Goal: Transaction & Acquisition: Purchase product/service

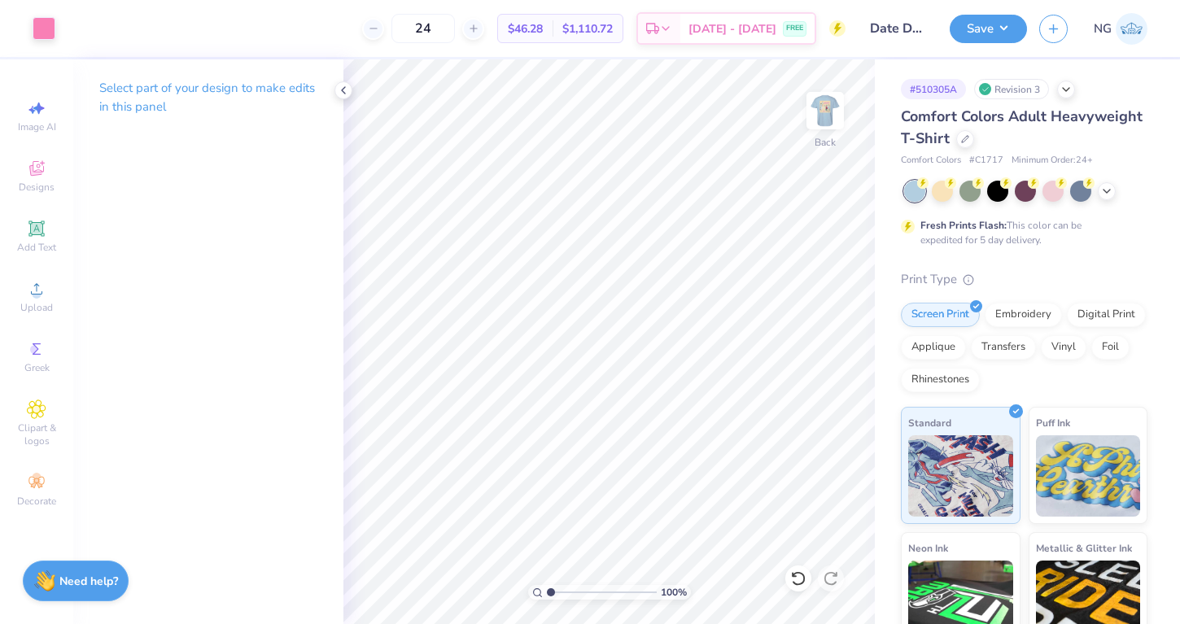
click at [1101, 42] on link "NG" at bounding box center [1121, 29] width 54 height 32
click at [964, 134] on icon at bounding box center [965, 138] width 8 height 8
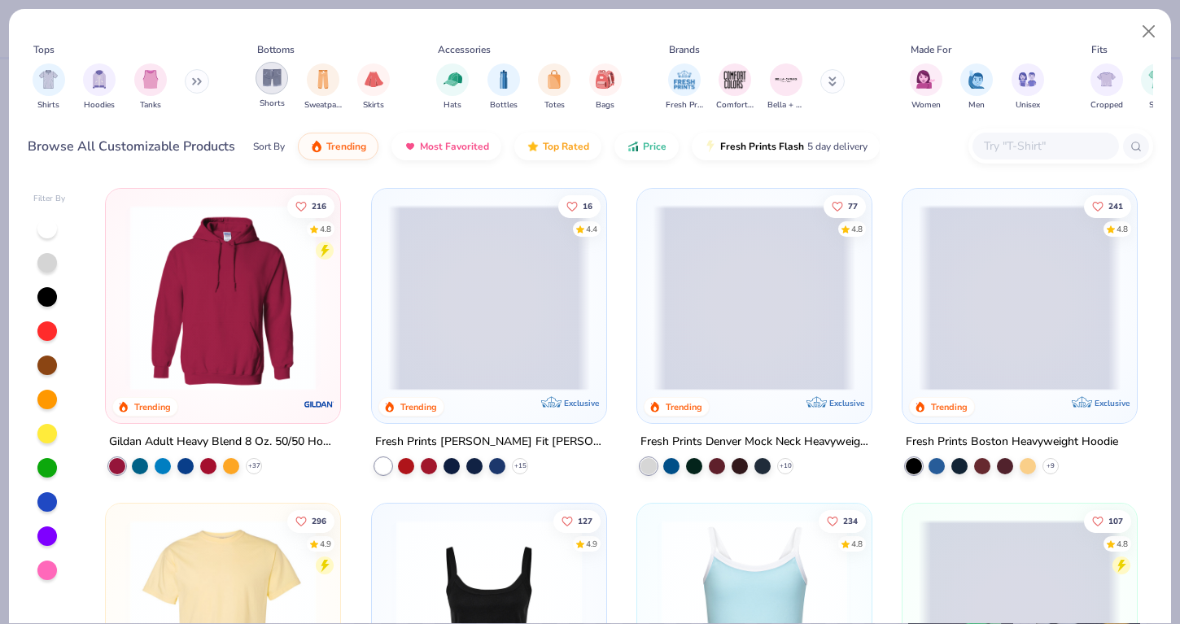
click at [263, 80] on img "filter for Shorts" at bounding box center [272, 77] width 19 height 19
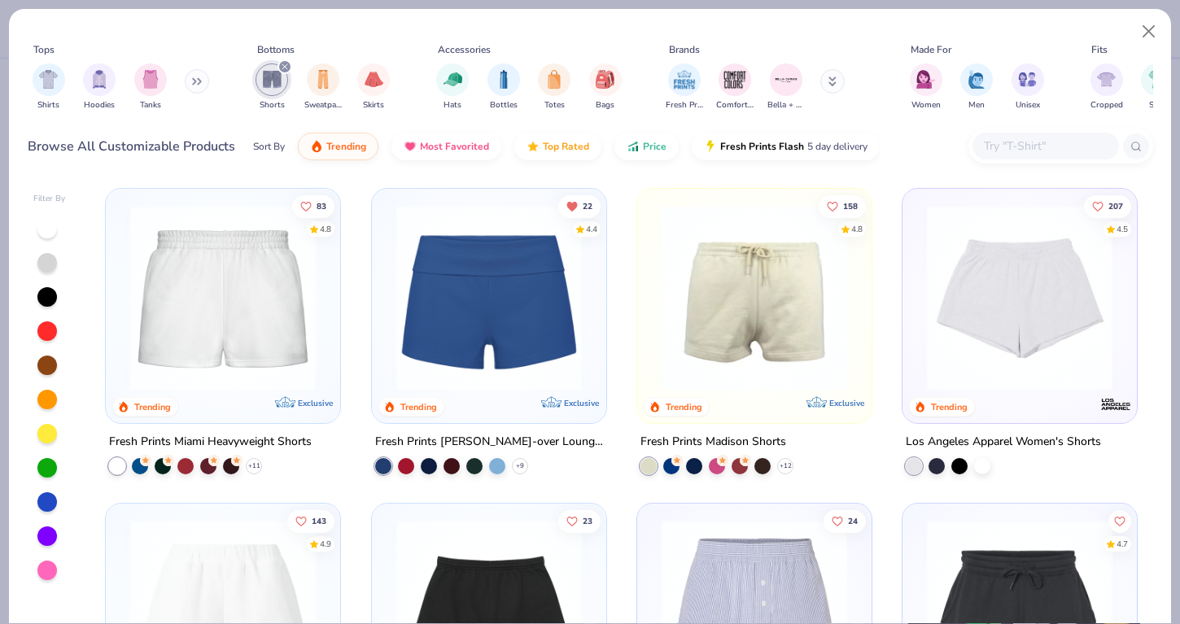
click at [534, 398] on div at bounding box center [489, 302] width 218 height 210
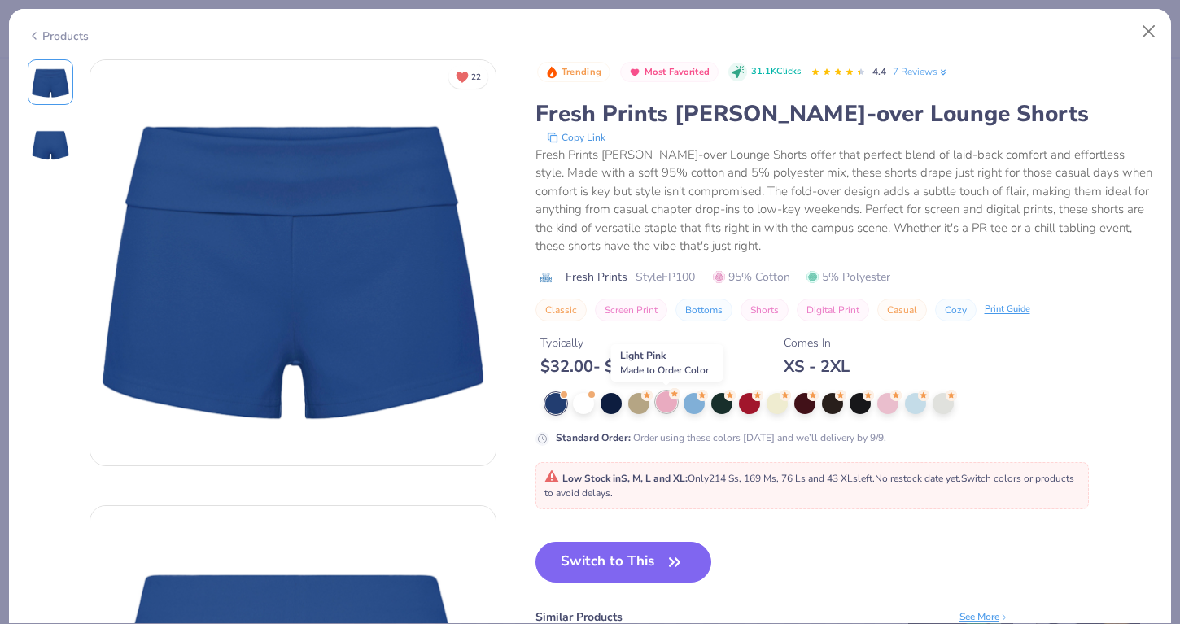
click at [664, 400] on div at bounding box center [666, 402] width 21 height 21
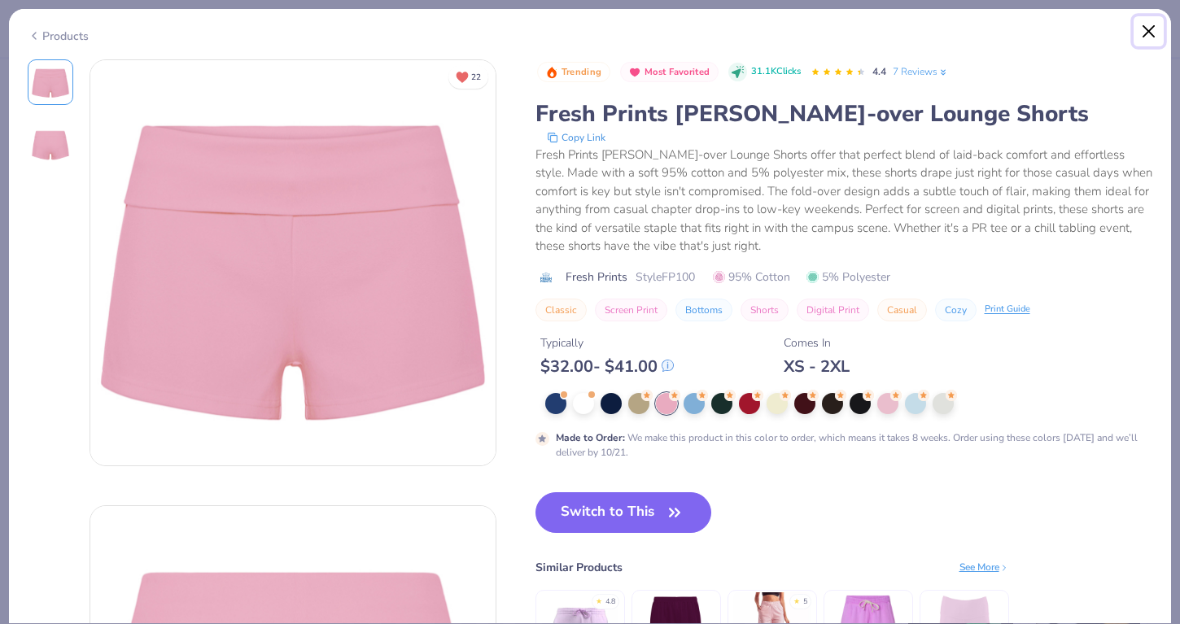
click at [1154, 30] on button "Close" at bounding box center [1149, 31] width 31 height 31
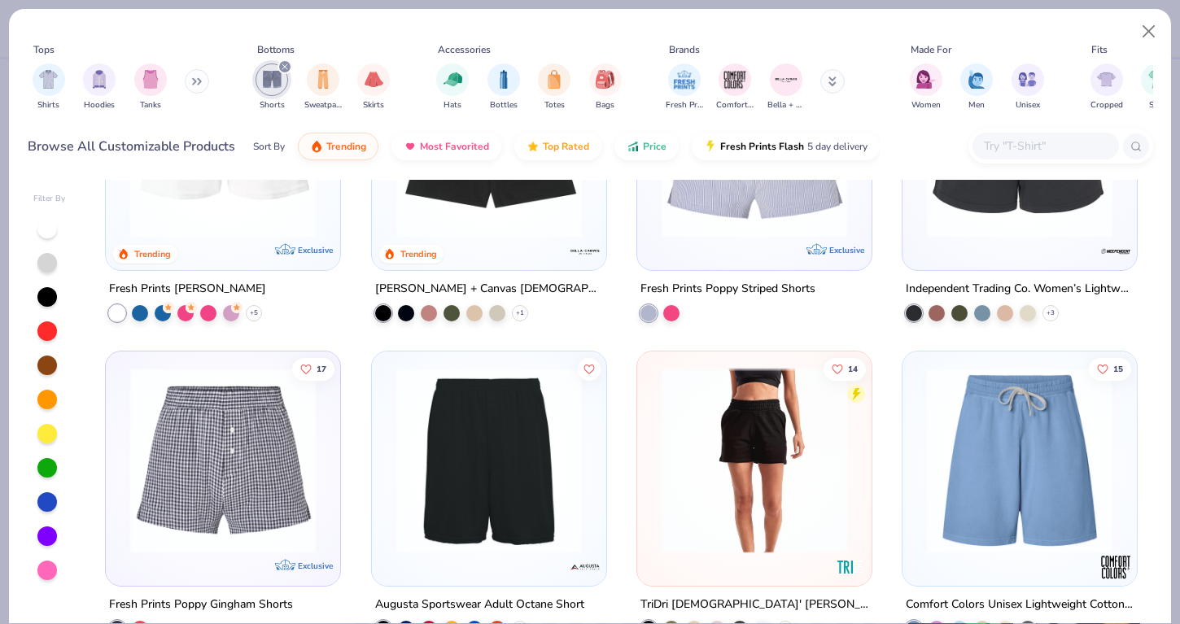
scroll to position [539, 0]
